Goal: Use online tool/utility

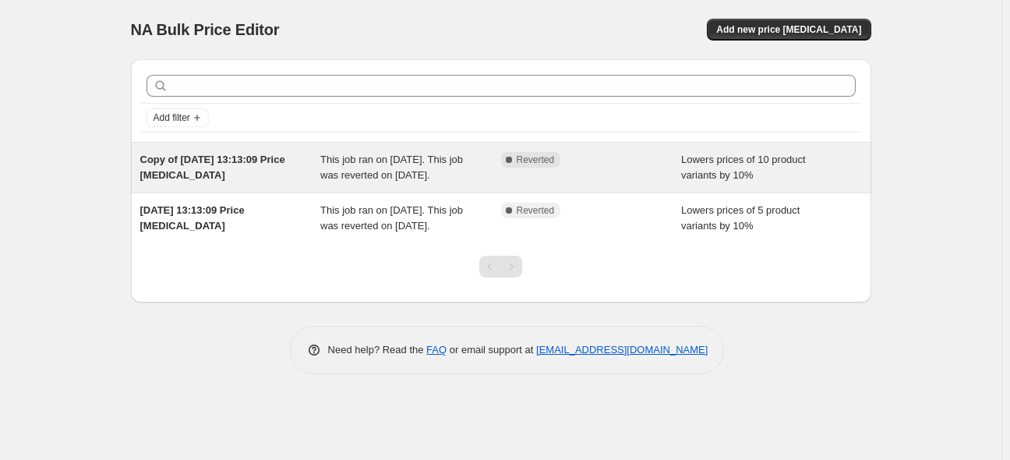
click at [371, 176] on span "This job ran on [DATE]. This job was reverted on [DATE]." at bounding box center [391, 167] width 143 height 27
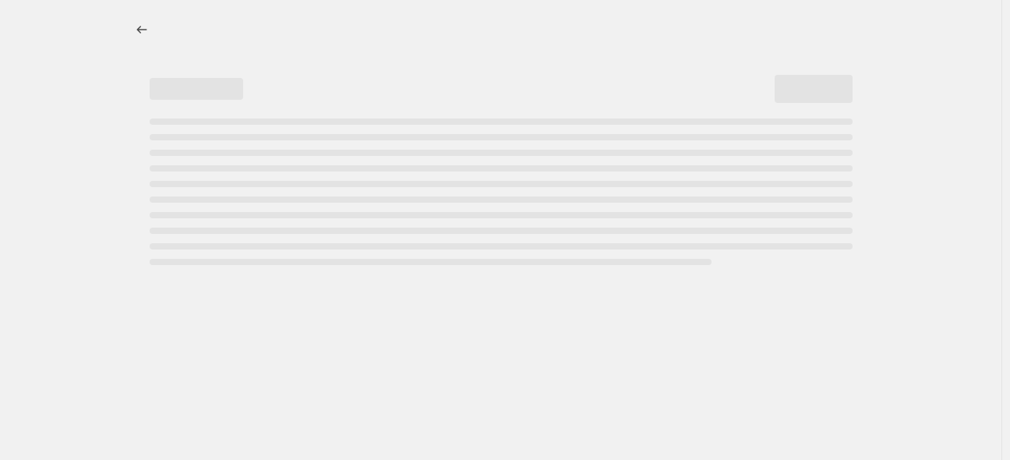
select select "percentage"
select select "no_change"
select select "collection"
